Goal: Transaction & Acquisition: Purchase product/service

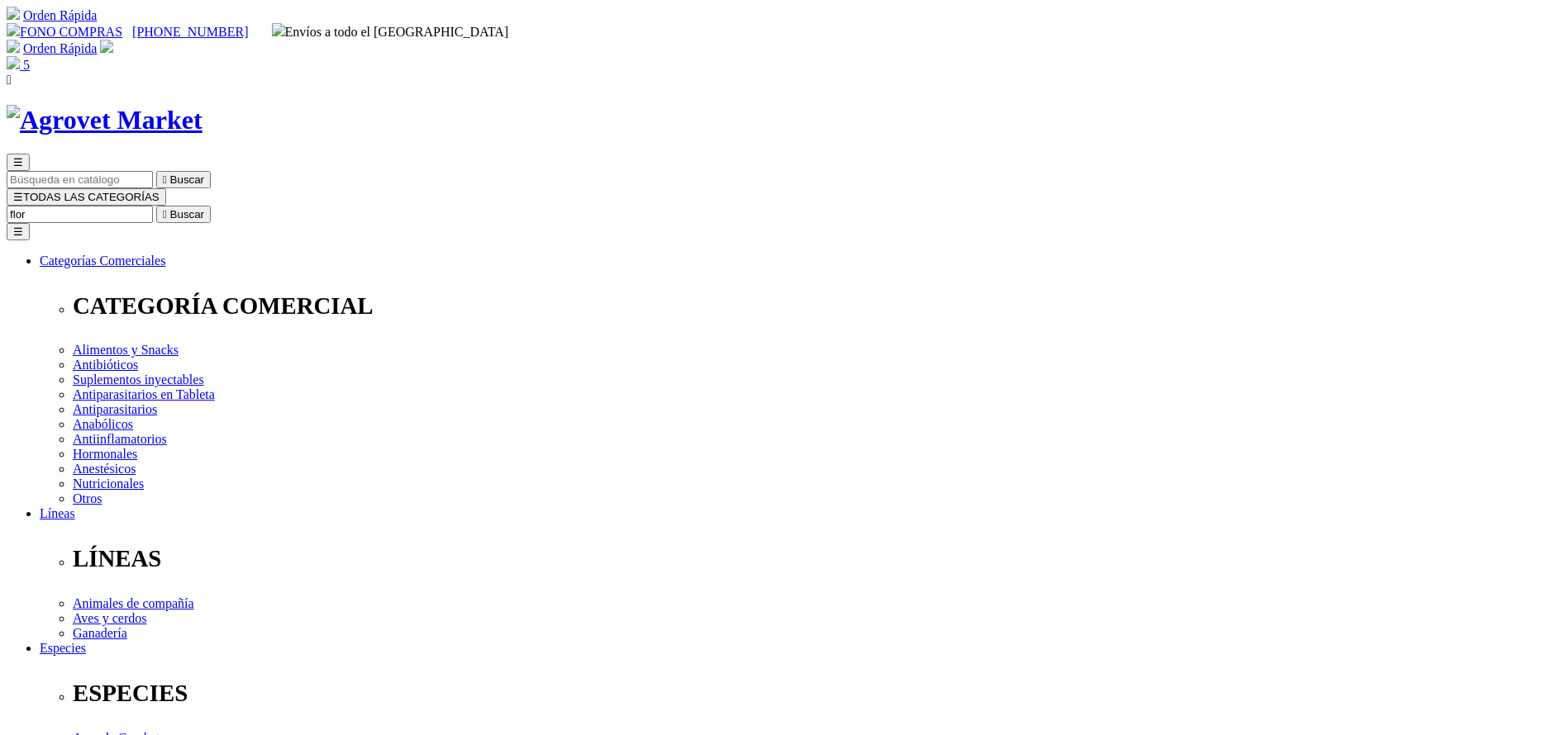
type input "flor"
click at [156, 206] on button " Buscar" at bounding box center [183, 214] width 55 height 17
select select "84"
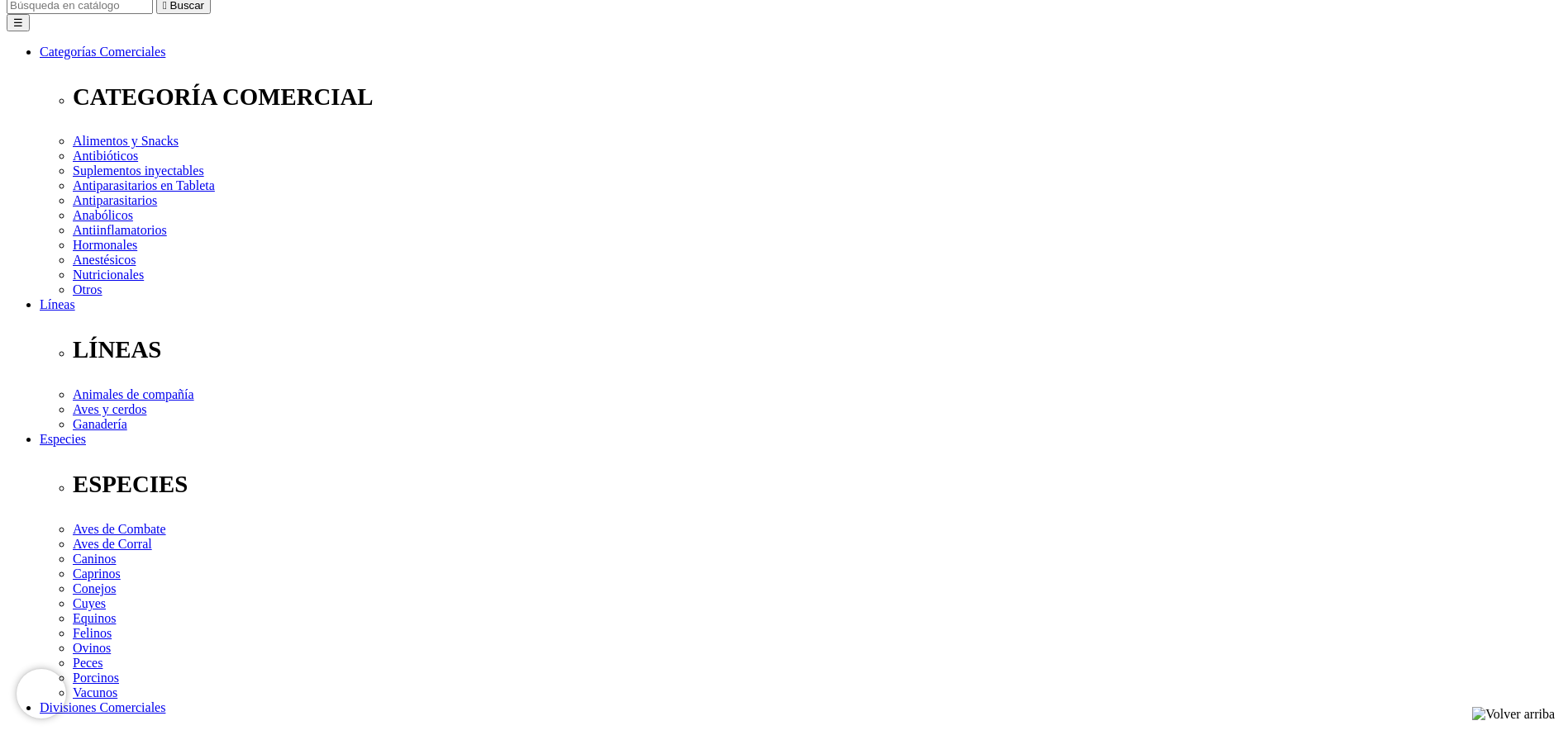
select select "84"
